Goal: Register for event/course

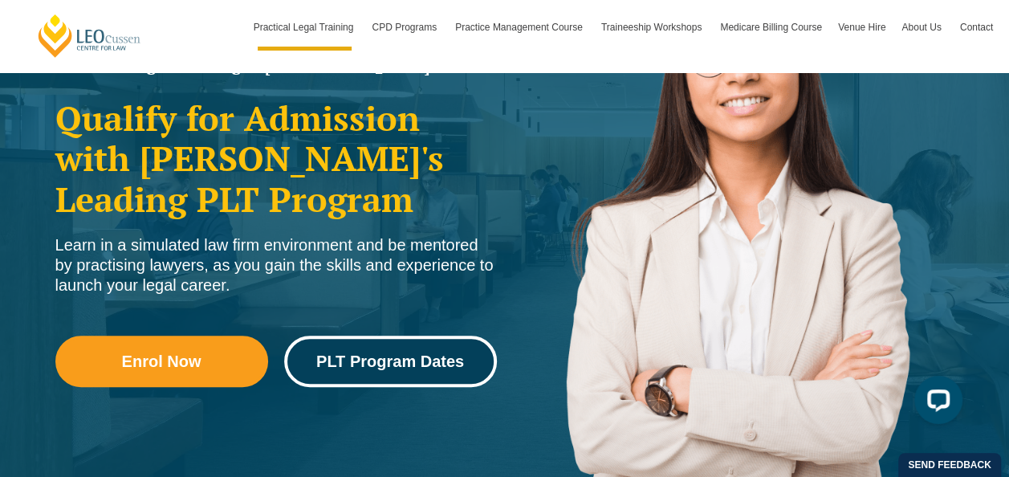
click at [408, 358] on span "PLT Program Dates" at bounding box center [390, 361] width 148 height 16
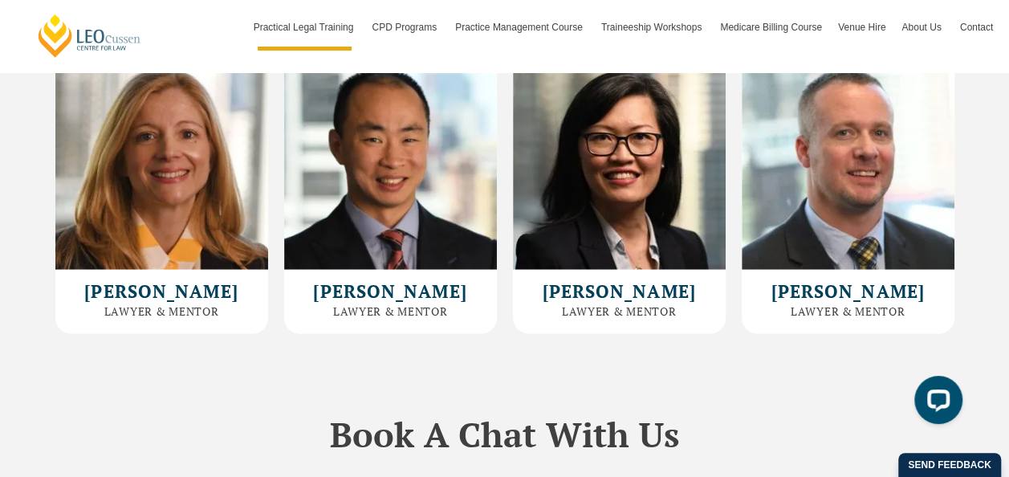
scroll to position [4654, 0]
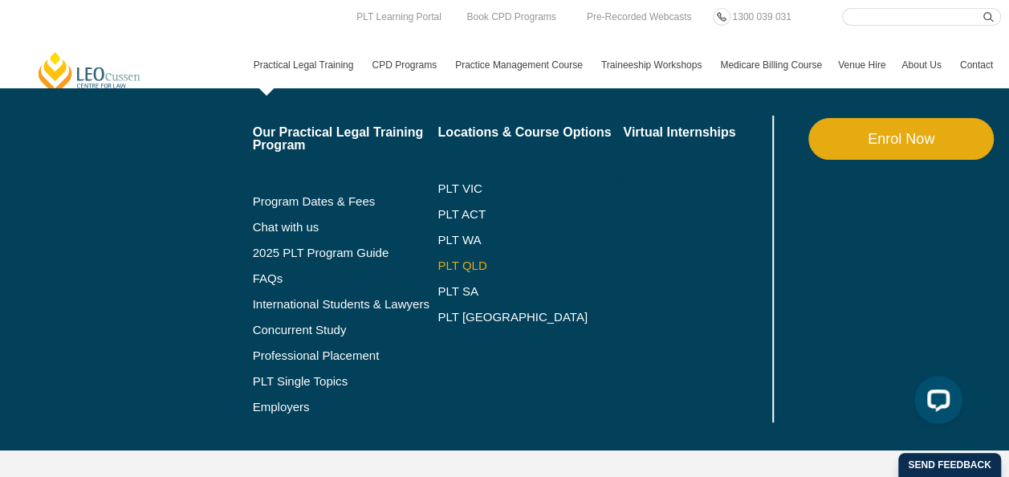
click at [469, 267] on link "PLT QLD" at bounding box center [529, 265] width 185 height 13
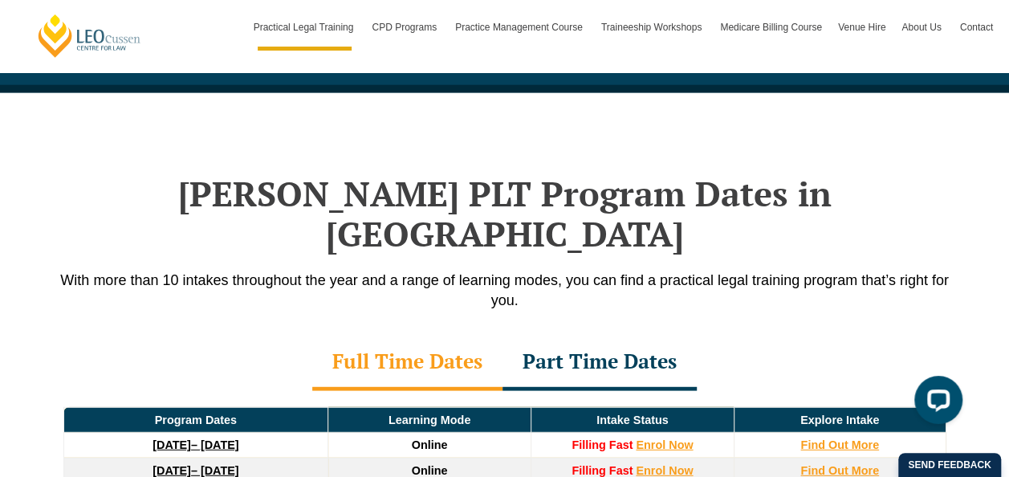
scroll to position [2166, 0]
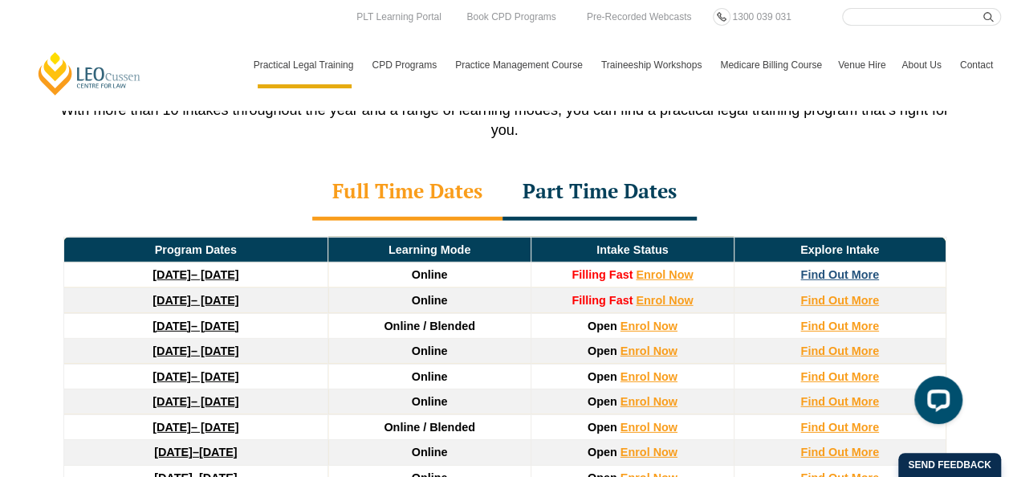
click at [831, 268] on strong "Find Out More" at bounding box center [839, 274] width 79 height 13
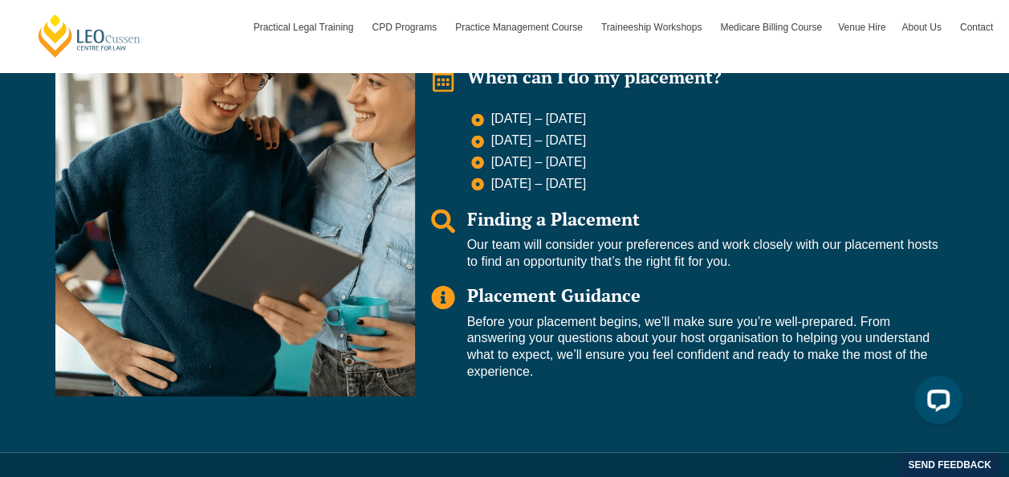
scroll to position [1364, 0]
